Goal: Download file/media

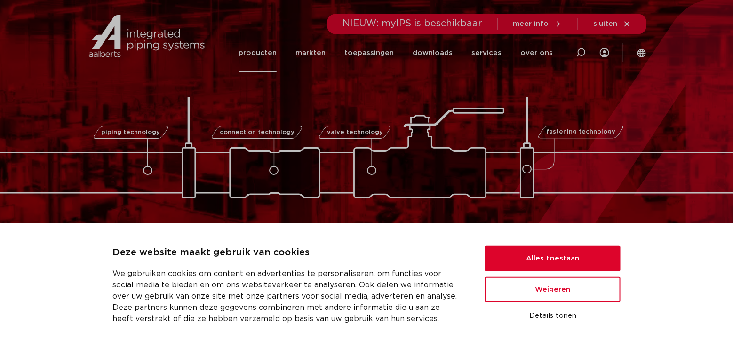
click at [277, 53] on link "producten" at bounding box center [258, 53] width 38 height 38
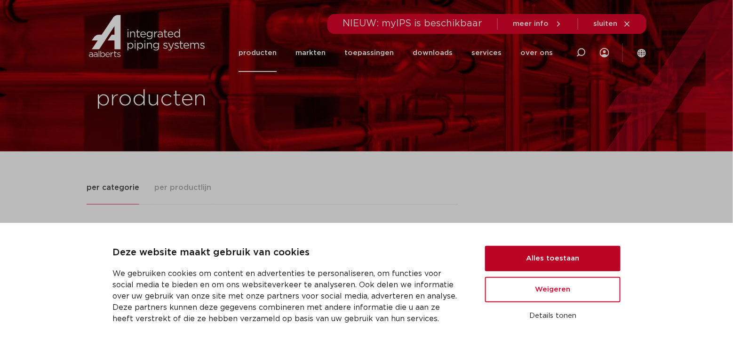
click at [555, 259] on button "Alles toestaan" at bounding box center [553, 258] width 136 height 25
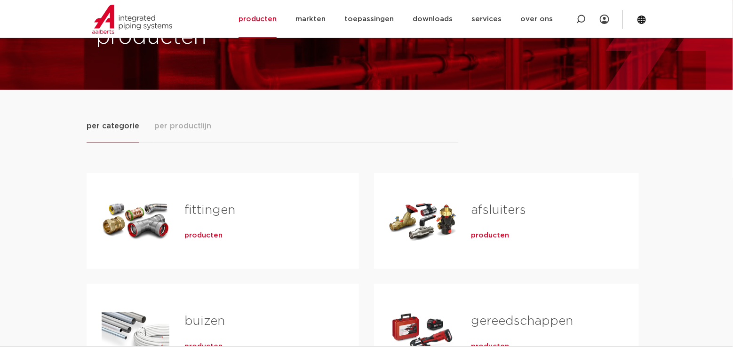
scroll to position [188, 0]
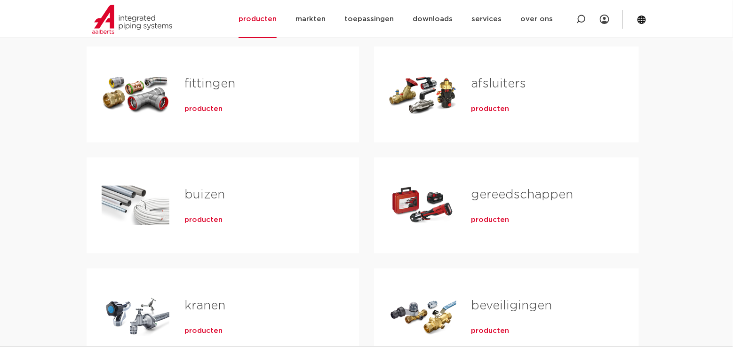
click at [486, 109] on span "producten" at bounding box center [491, 108] width 38 height 9
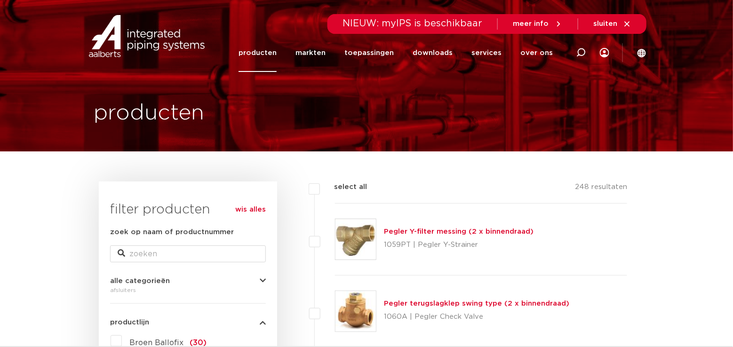
click at [355, 245] on img at bounding box center [356, 239] width 40 height 40
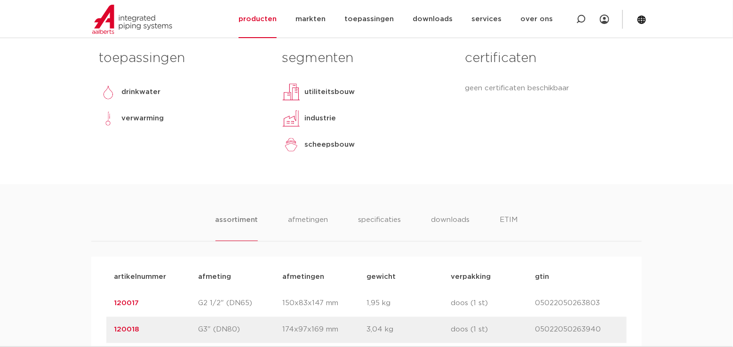
scroll to position [423, 0]
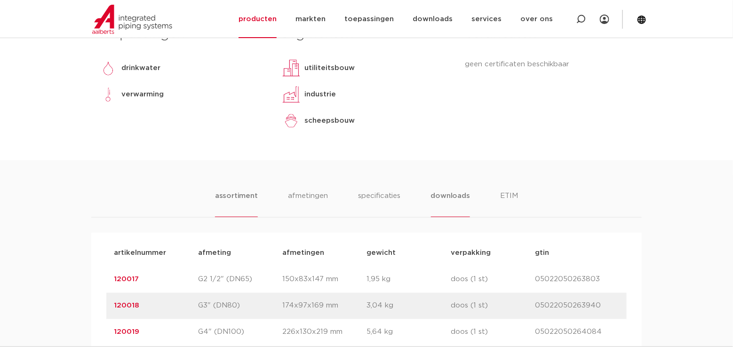
click at [445, 194] on li "downloads" at bounding box center [450, 204] width 39 height 27
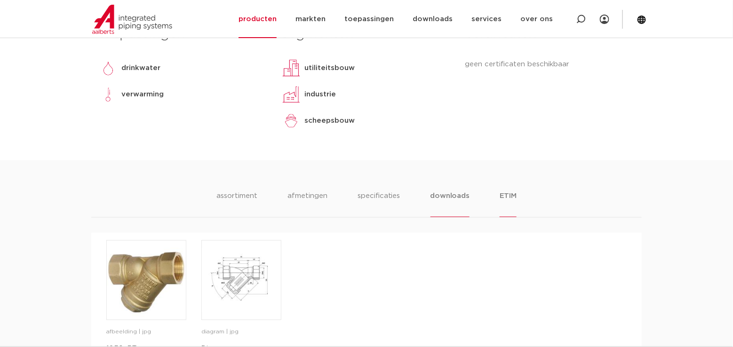
click at [507, 194] on li "ETIM" at bounding box center [508, 204] width 17 height 27
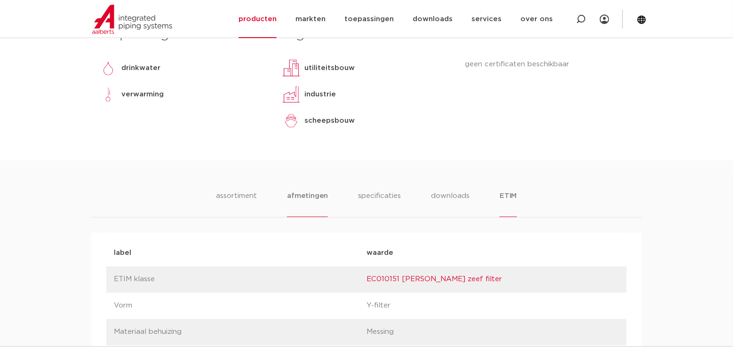
click at [308, 195] on li "afmetingen" at bounding box center [307, 204] width 41 height 27
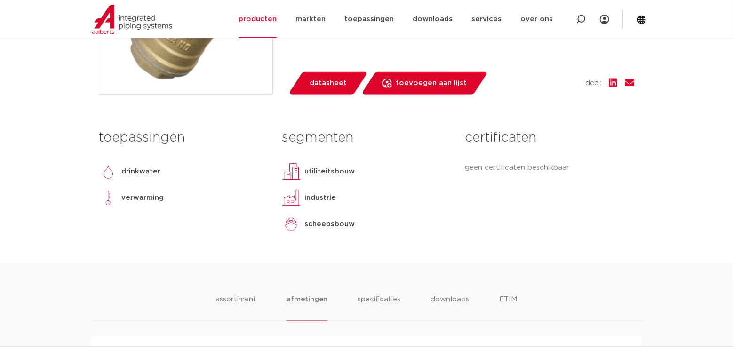
scroll to position [188, 0]
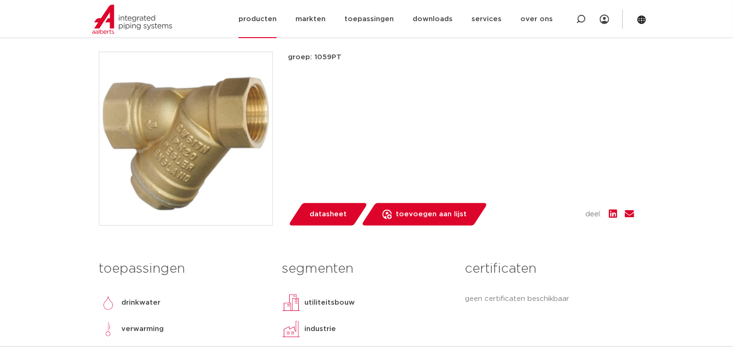
click at [272, 19] on link "producten" at bounding box center [258, 19] width 38 height 38
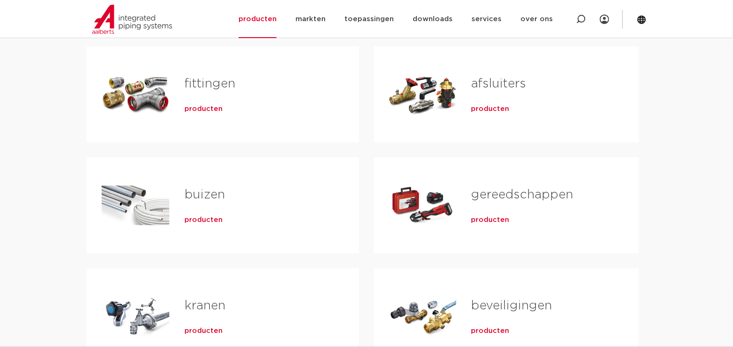
click at [140, 90] on div "Tabs. Open items met enter of spatie, sluit af met escape en navigeer met de pi…" at bounding box center [136, 95] width 68 height 66
click at [205, 106] on span "producten" at bounding box center [203, 108] width 38 height 9
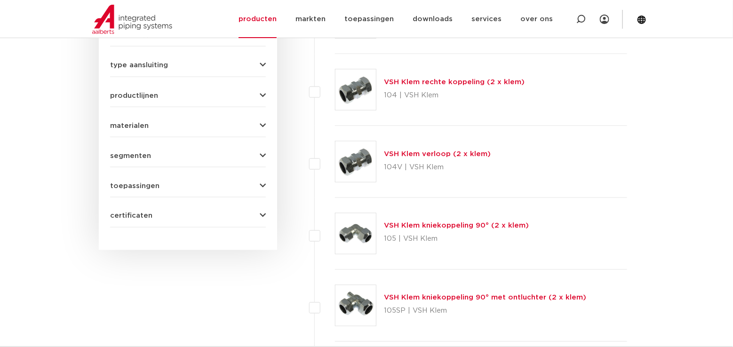
scroll to position [329, 0]
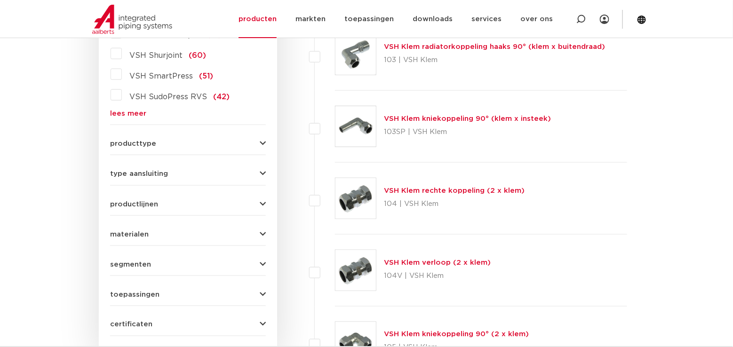
drag, startPoint x: 138, startPoint y: 167, endPoint x: 139, endPoint y: 172, distance: 4.7
click at [138, 168] on div "type aansluiting press (498) buiseind (137) Rp - binnendraad cilindrisch (BSPT)…" at bounding box center [188, 170] width 156 height 15
click at [139, 172] on span "type aansluiting" at bounding box center [139, 173] width 58 height 7
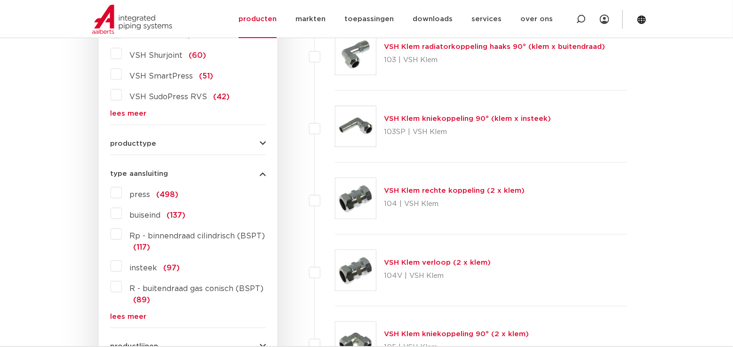
click at [138, 192] on span "press" at bounding box center [139, 195] width 21 height 8
click at [0, 0] on input "press (498)" at bounding box center [0, 0] width 0 height 0
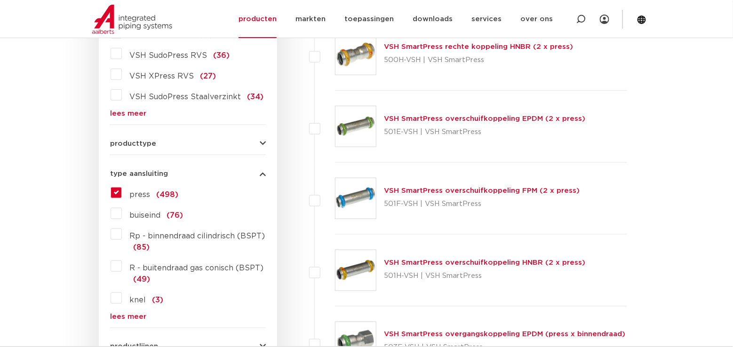
scroll to position [329, 0]
click at [356, 61] on img at bounding box center [356, 54] width 40 height 40
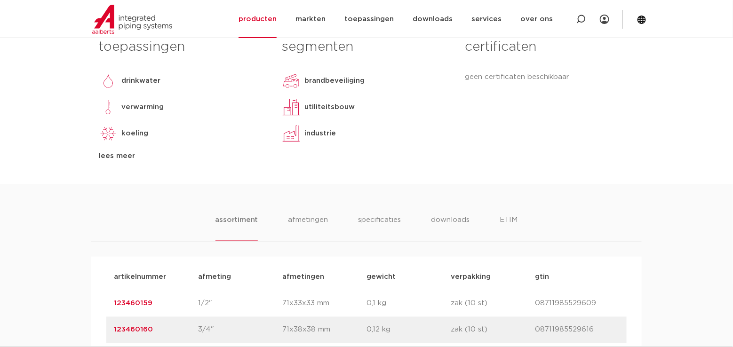
scroll to position [376, 0]
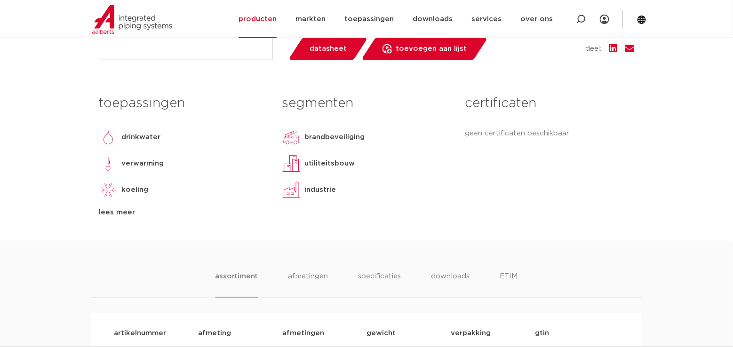
click at [113, 209] on div "lees meer" at bounding box center [183, 212] width 169 height 11
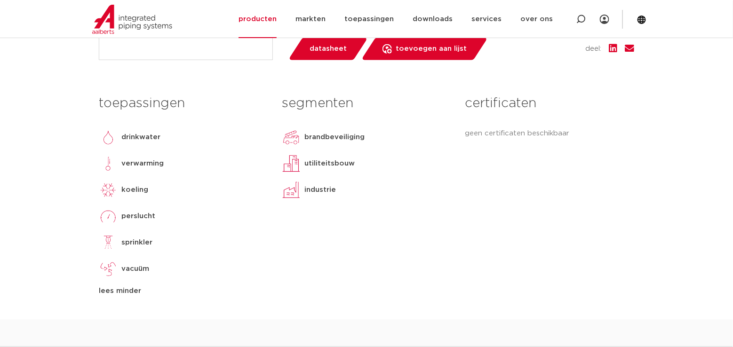
click at [124, 293] on div "lees minder" at bounding box center [183, 291] width 169 height 11
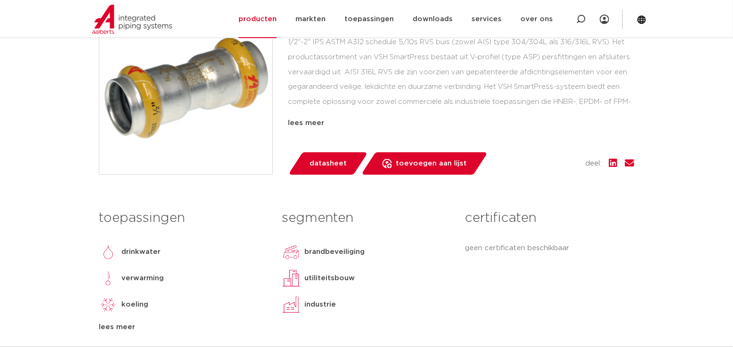
scroll to position [235, 0]
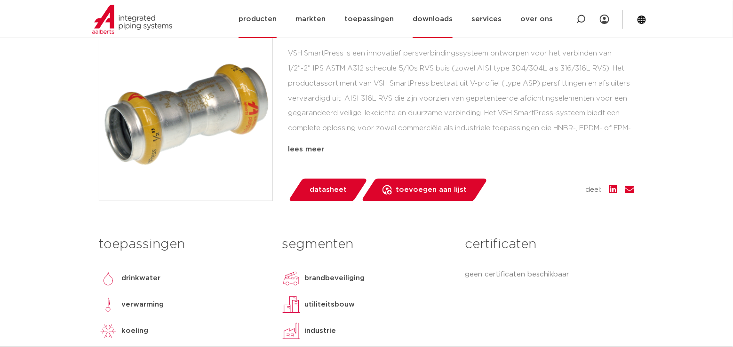
click at [450, 21] on link "downloads" at bounding box center [433, 19] width 40 height 38
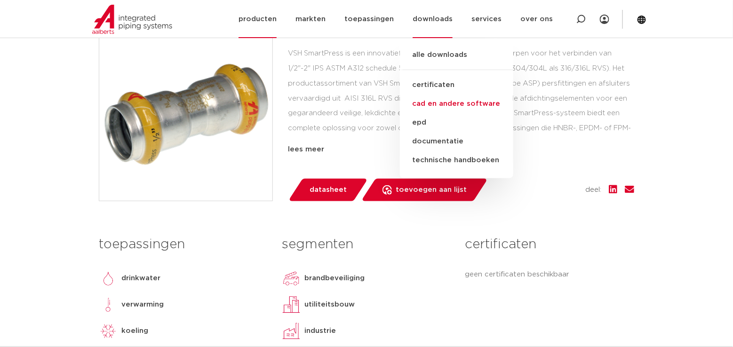
click at [442, 105] on link "cad en andere software" at bounding box center [456, 104] width 113 height 19
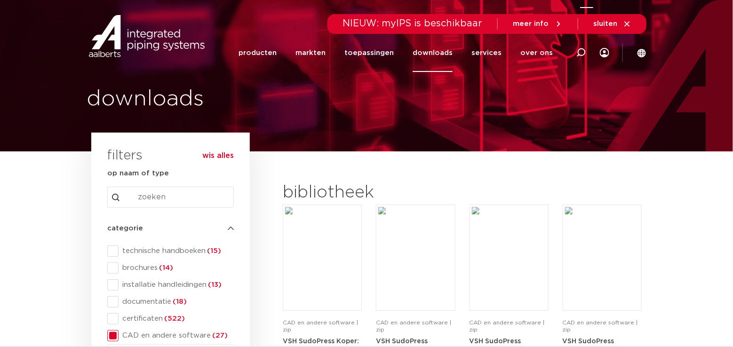
click at [584, 49] on icon at bounding box center [580, 52] width 11 height 11
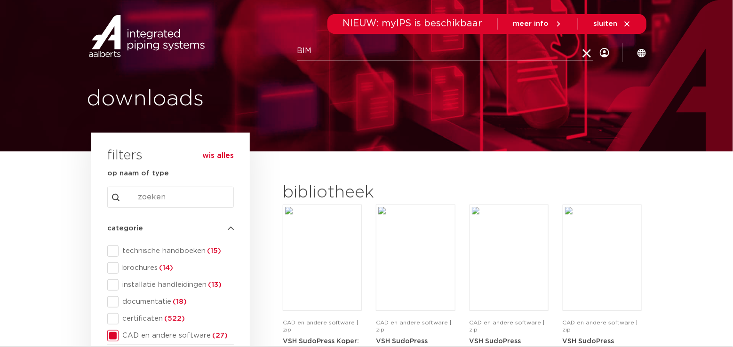
type input "BIM"
click button "Zoeken" at bounding box center [0, 0] width 0 height 0
